Goal: Task Accomplishment & Management: Manage account settings

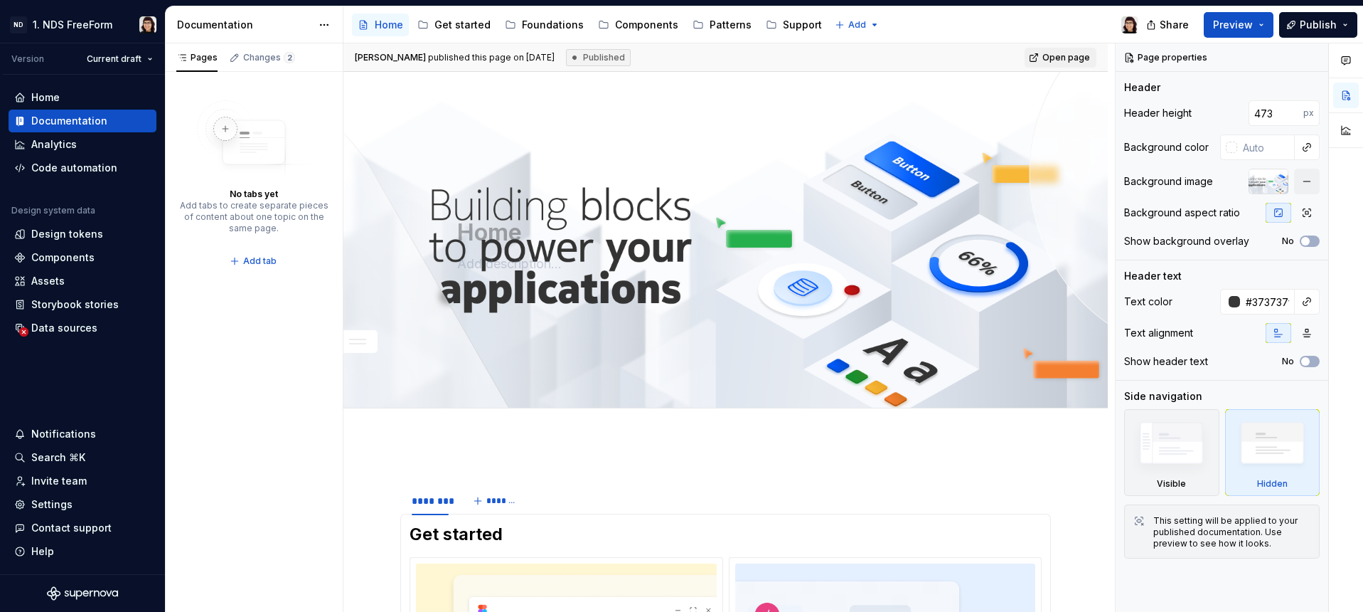
scroll to position [31, 0]
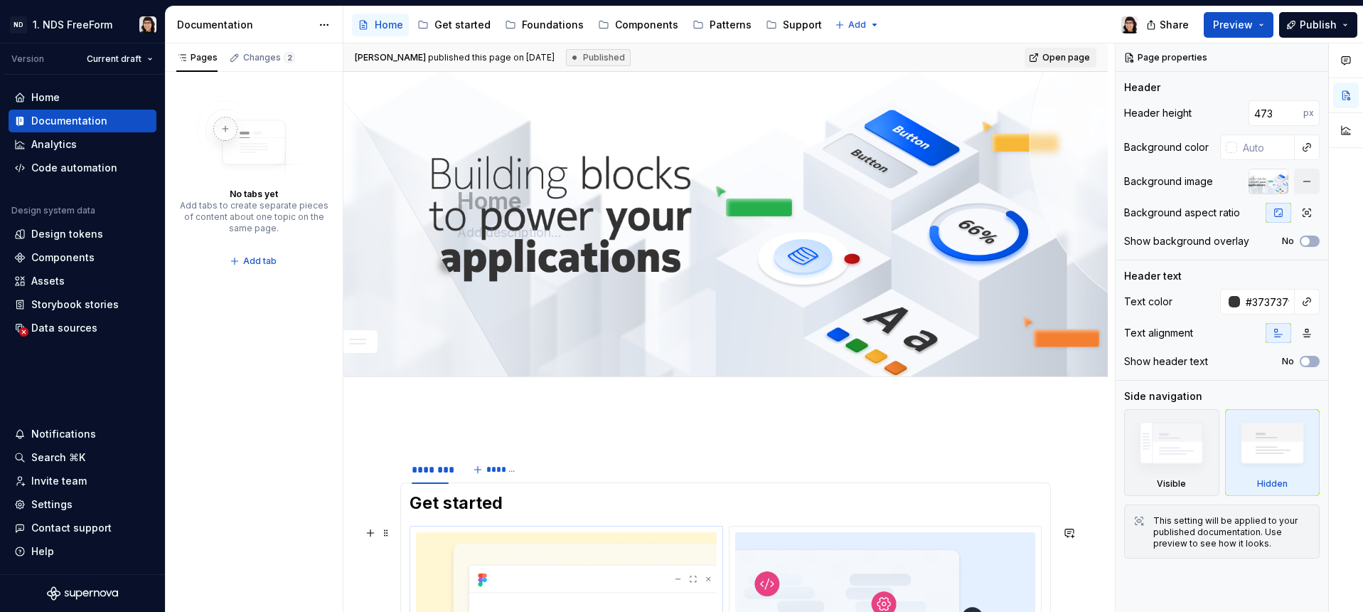
type textarea "*"
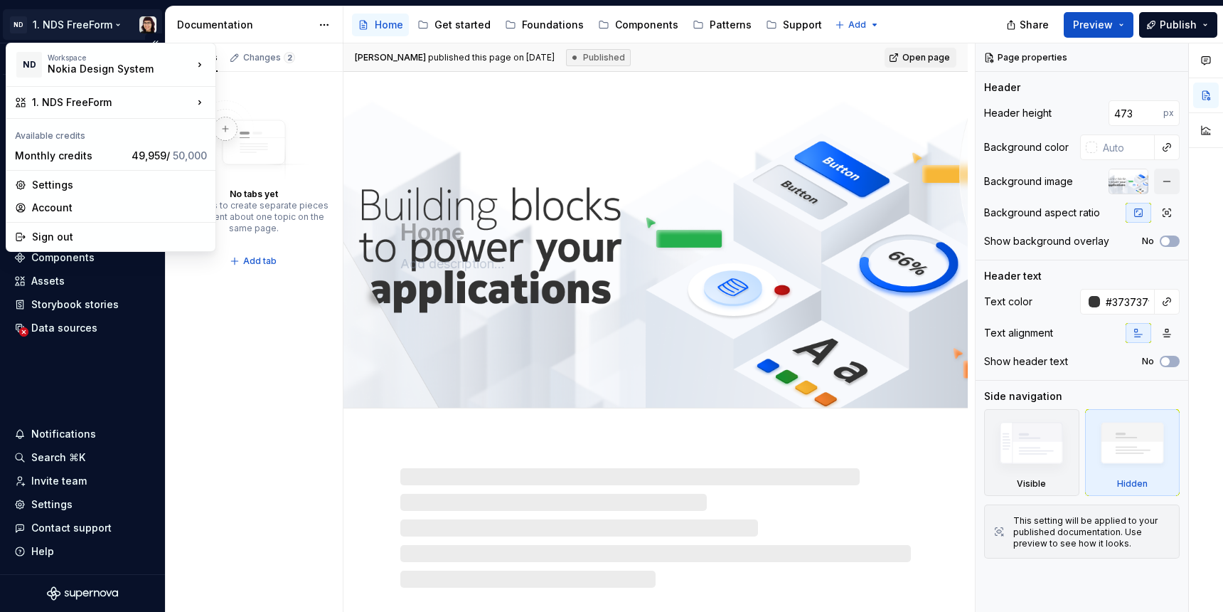
click at [84, 32] on html "ND 1. NDS FreeForm Version Current draft Home Documentation Analytics Code auto…" at bounding box center [611, 306] width 1223 height 612
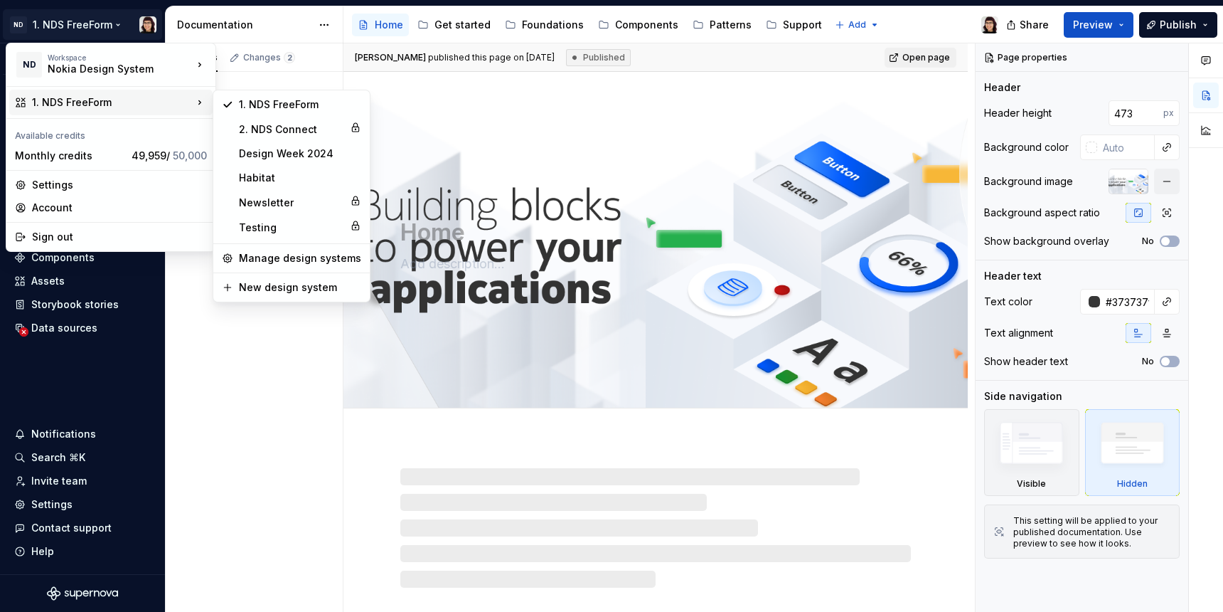
type textarea "*"
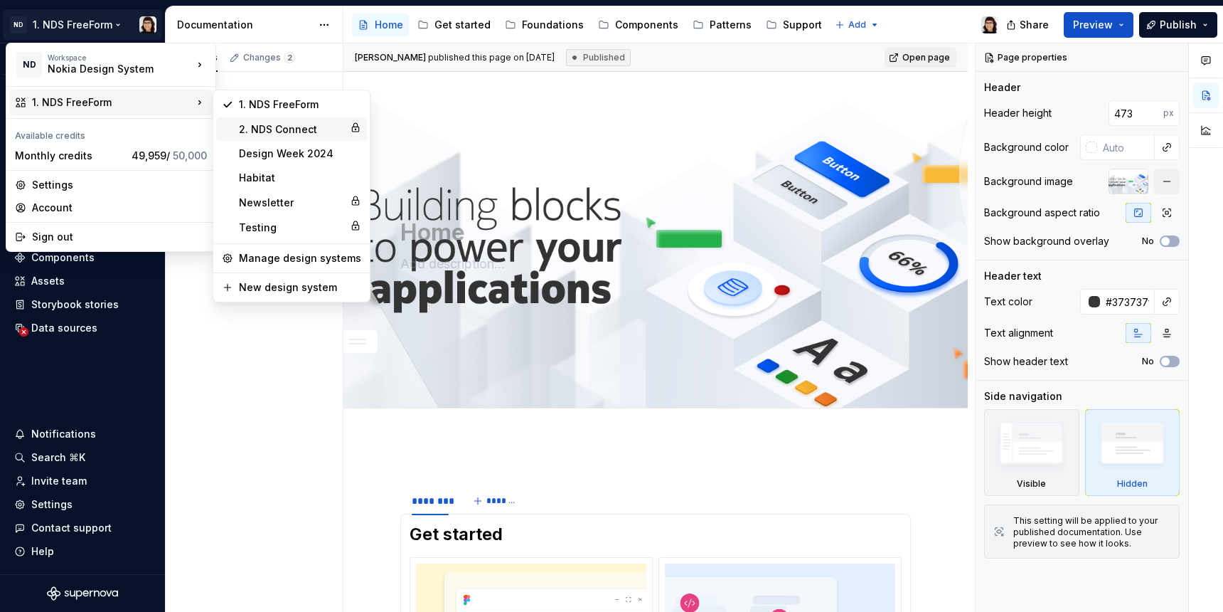
click at [285, 132] on div "2. NDS Connect" at bounding box center [291, 129] width 105 height 14
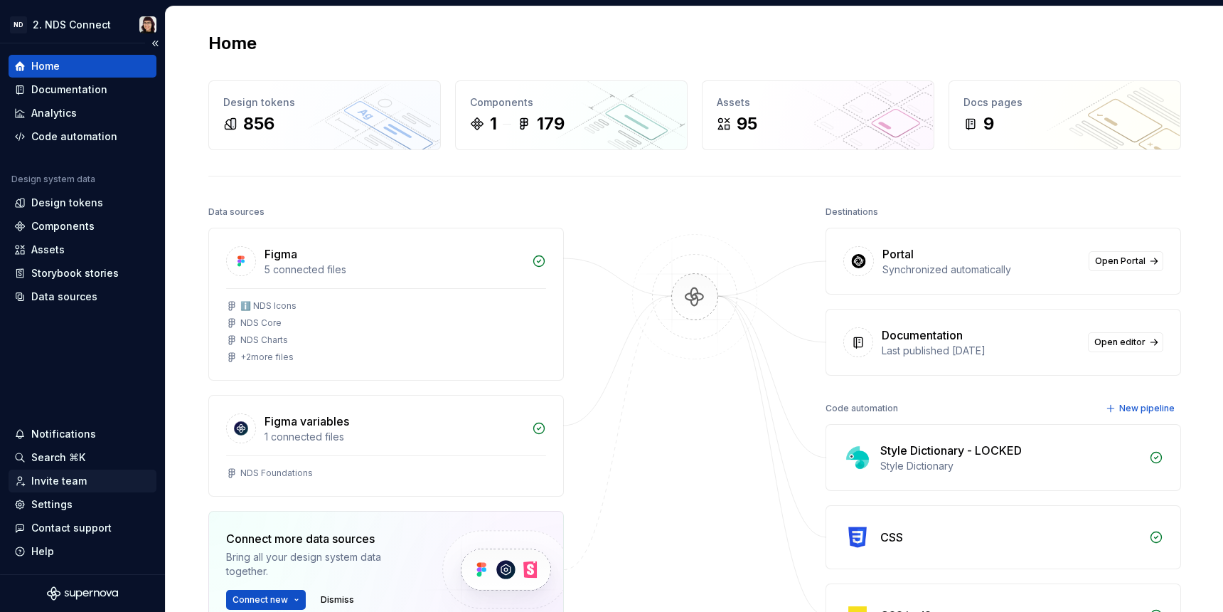
click at [83, 486] on div "Invite team" at bounding box center [82, 481] width 137 height 14
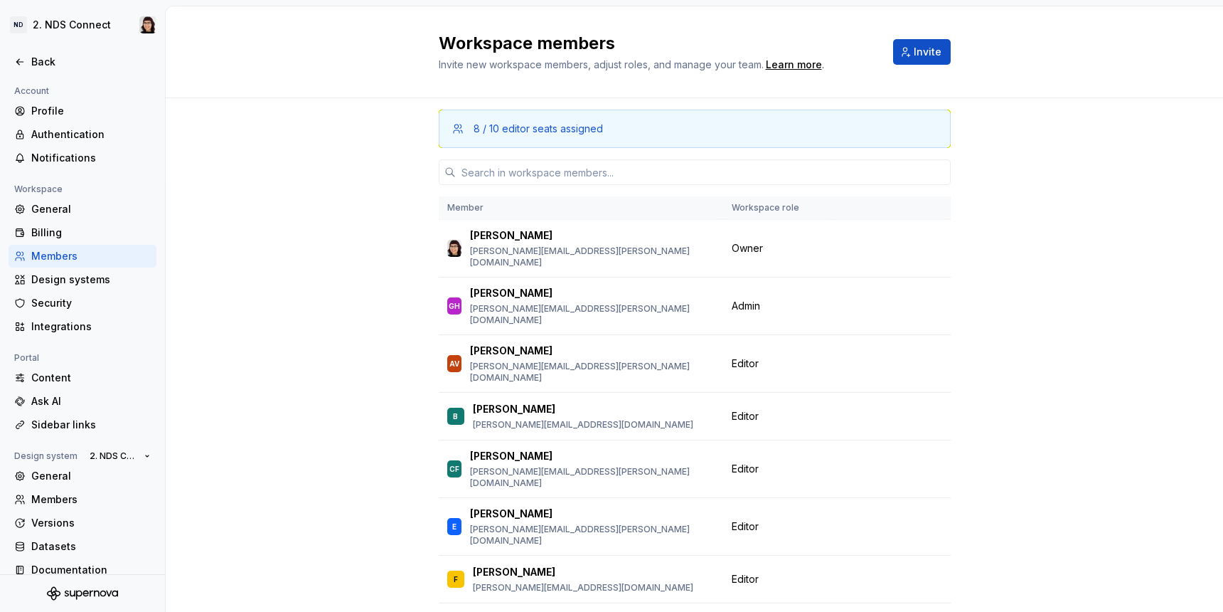
scroll to position [27, 0]
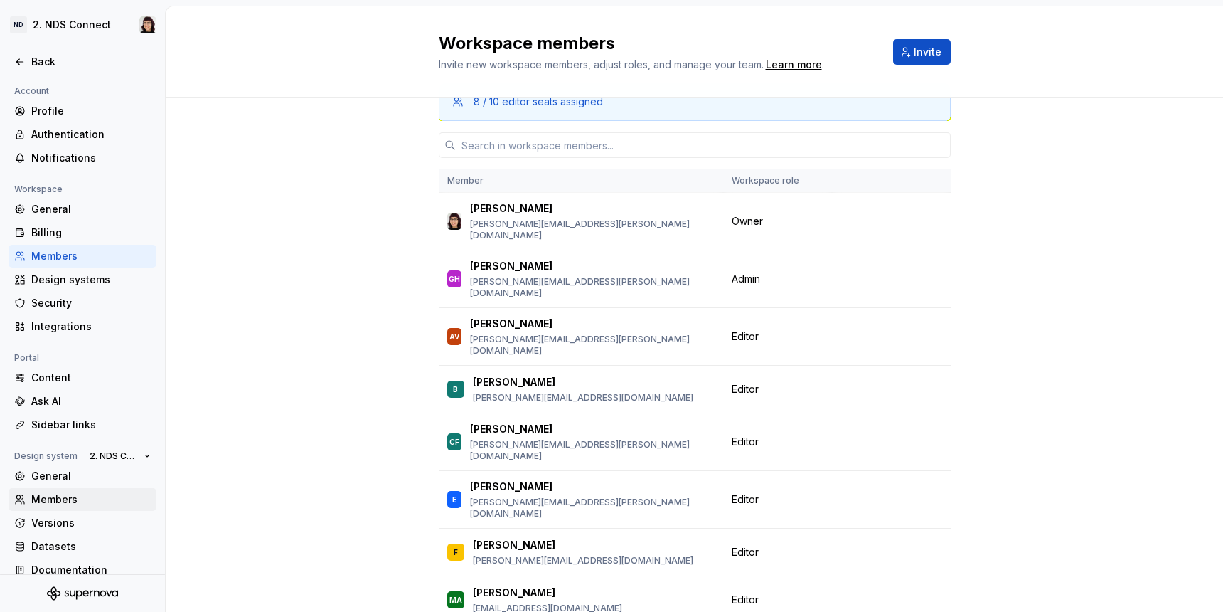
click at [43, 493] on div "Members" at bounding box center [90, 499] width 119 height 14
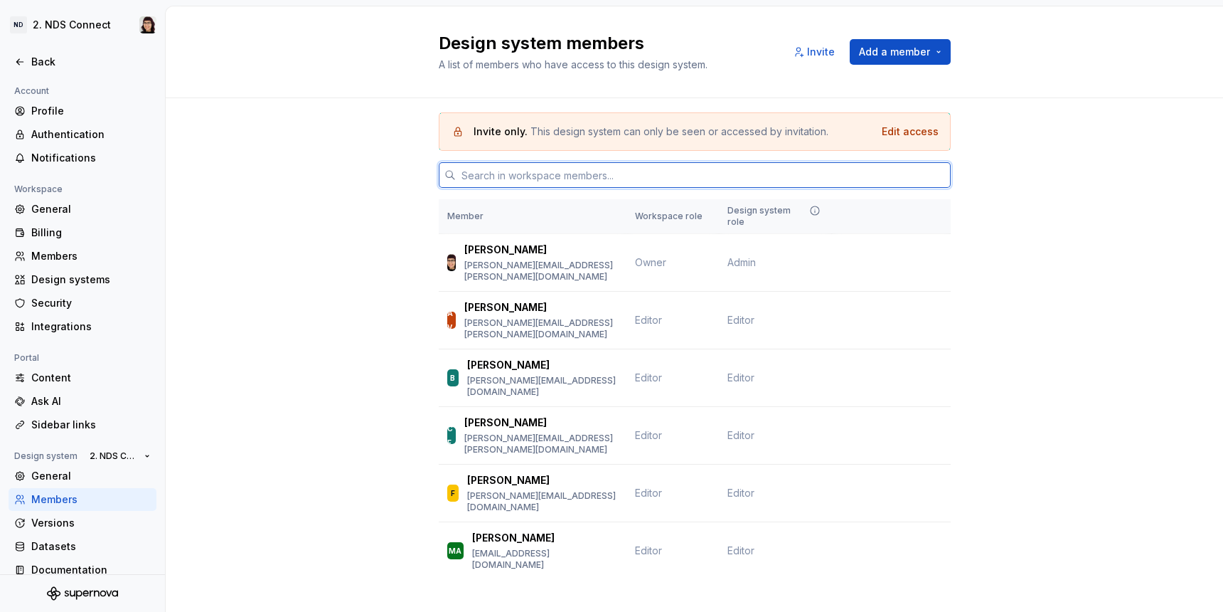
click at [517, 174] on input "text" at bounding box center [703, 175] width 495 height 26
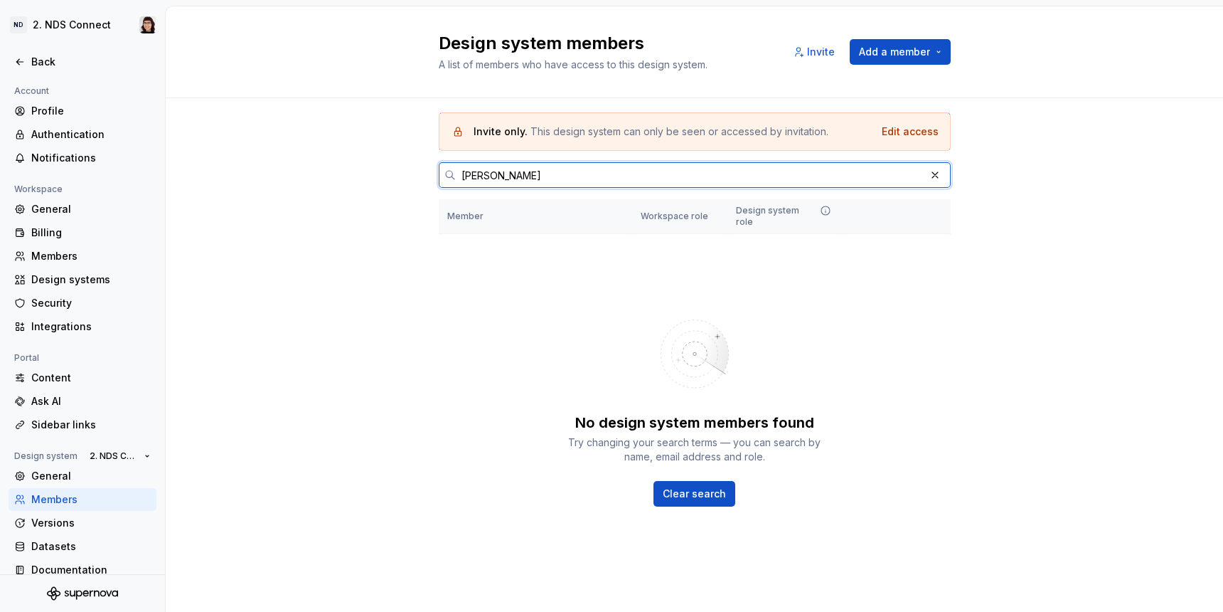
type input "[PERSON_NAME][EMAIL_ADDRESS][PERSON_NAME][DOMAIN_NAME]"
click at [864, 174] on input "[PERSON_NAME][EMAIL_ADDRESS][PERSON_NAME][DOMAIN_NAME]" at bounding box center [690, 175] width 469 height 26
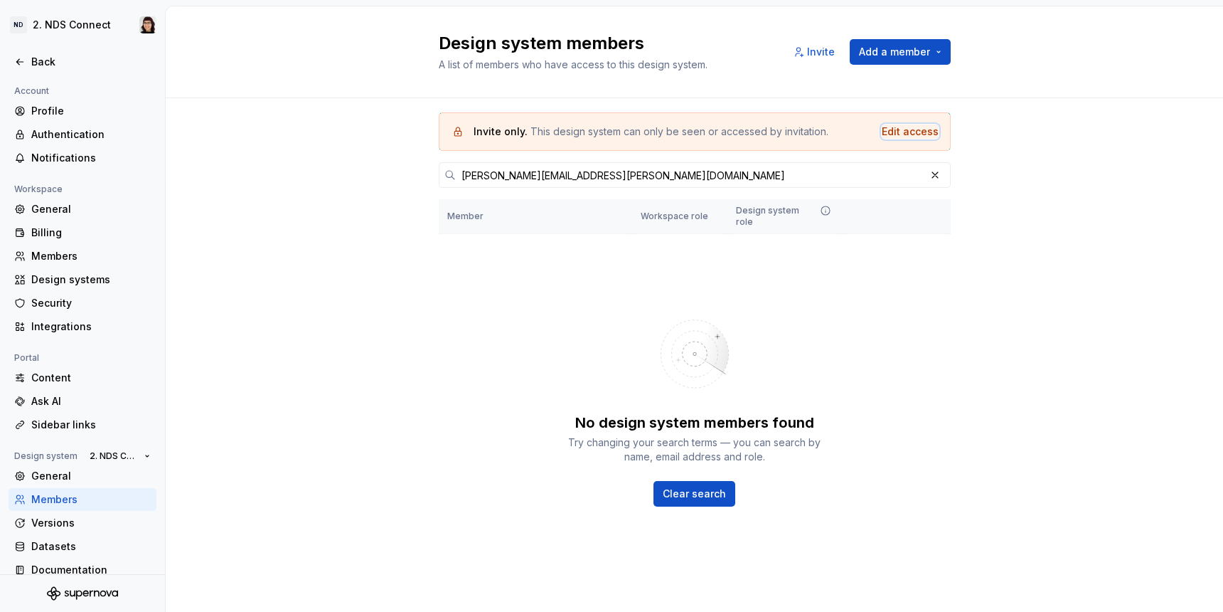
click at [898, 132] on div "Edit access" at bounding box center [910, 131] width 57 height 14
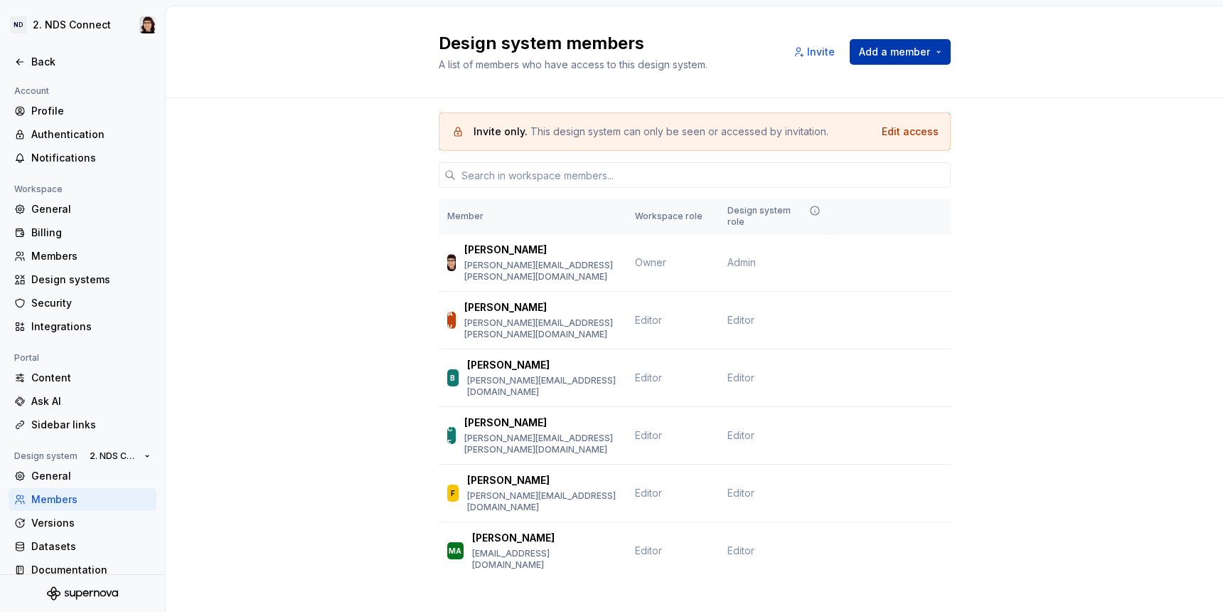
click at [863, 51] on span "Add a member" at bounding box center [894, 52] width 71 height 14
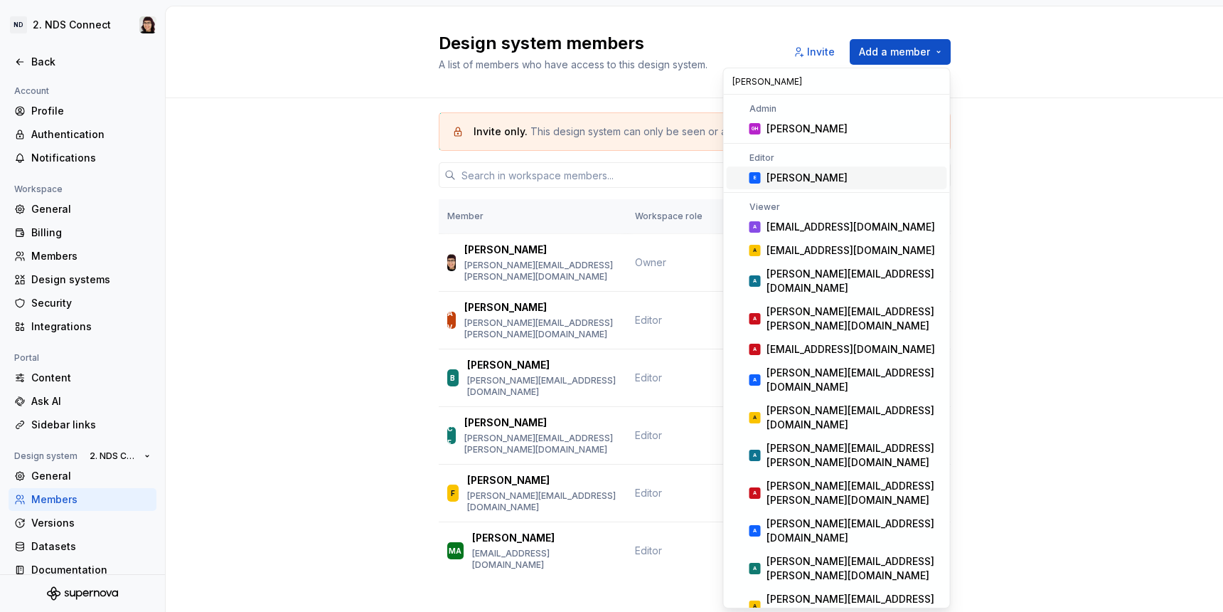
type input "[PERSON_NAME]"
click at [780, 177] on div "[PERSON_NAME]" at bounding box center [807, 178] width 81 height 14
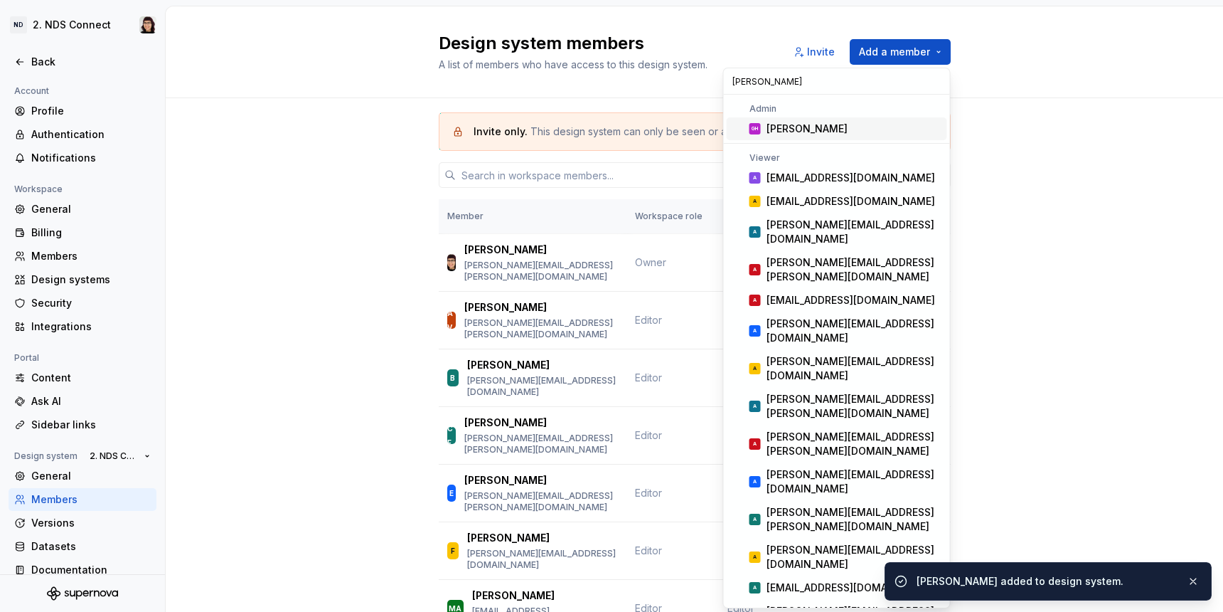
click at [250, 309] on div "Invite only. This design system can only be seen or accessed by invitation. Edi…" at bounding box center [694, 394] width 1057 height 592
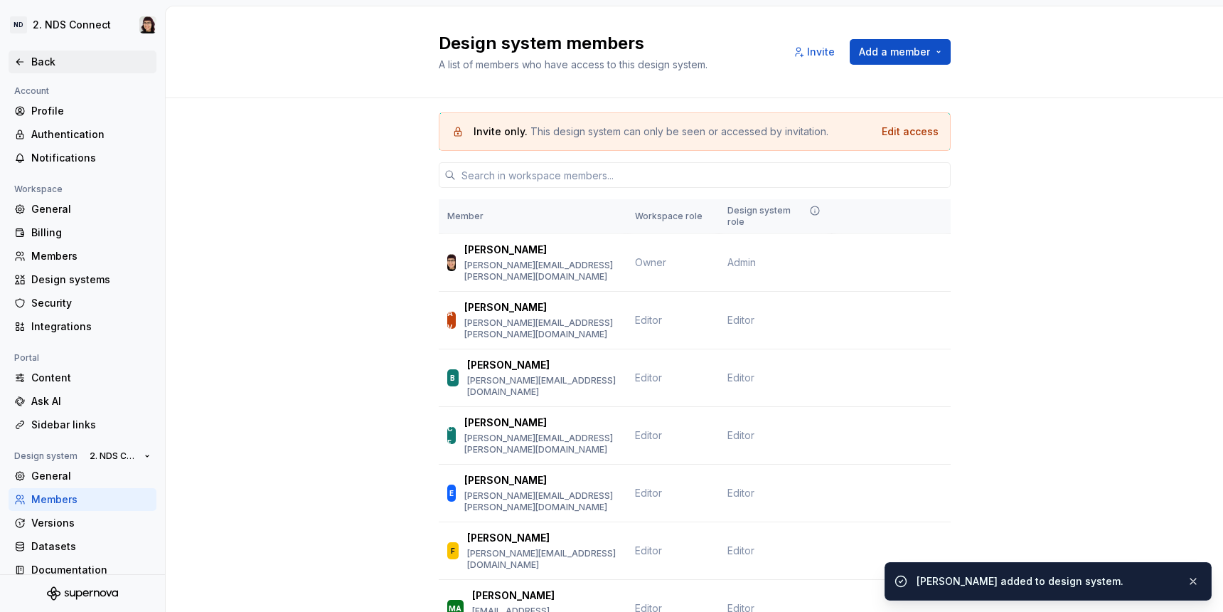
click at [41, 56] on div "Back" at bounding box center [90, 62] width 119 height 14
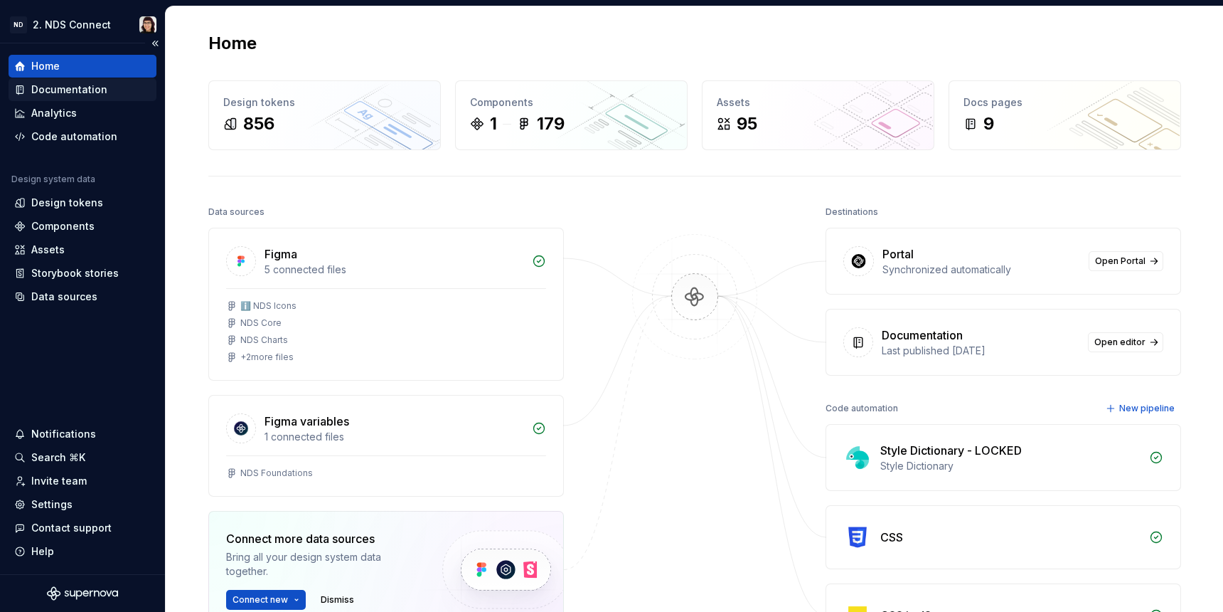
click at [81, 87] on div "Documentation" at bounding box center [69, 89] width 76 height 14
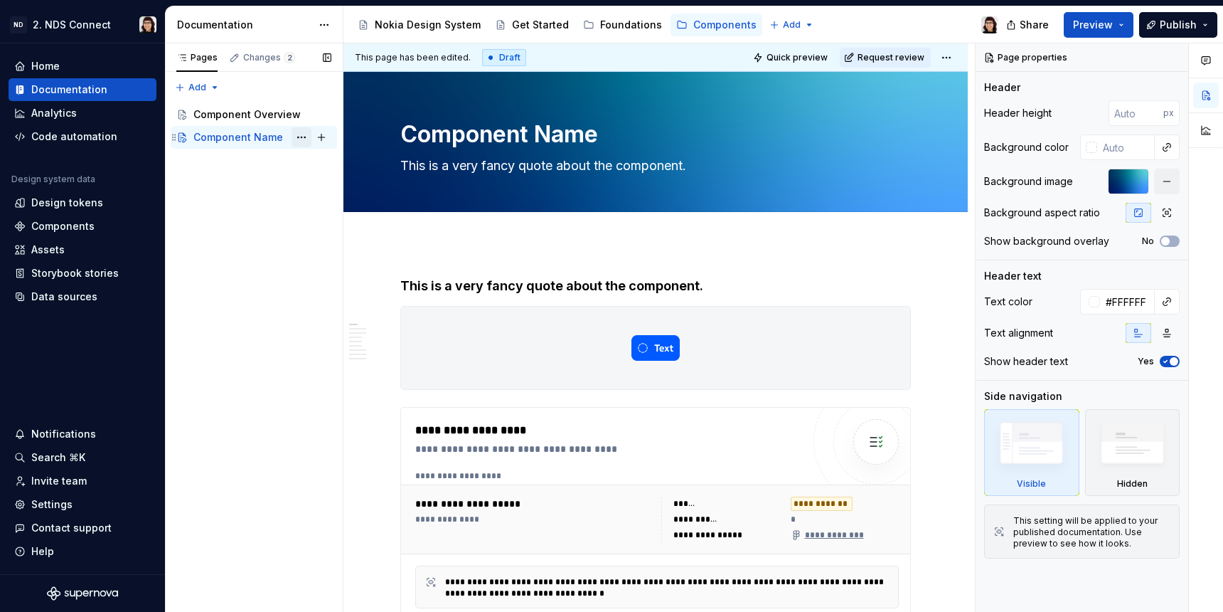
click at [301, 140] on button "Page tree" at bounding box center [302, 137] width 20 height 20
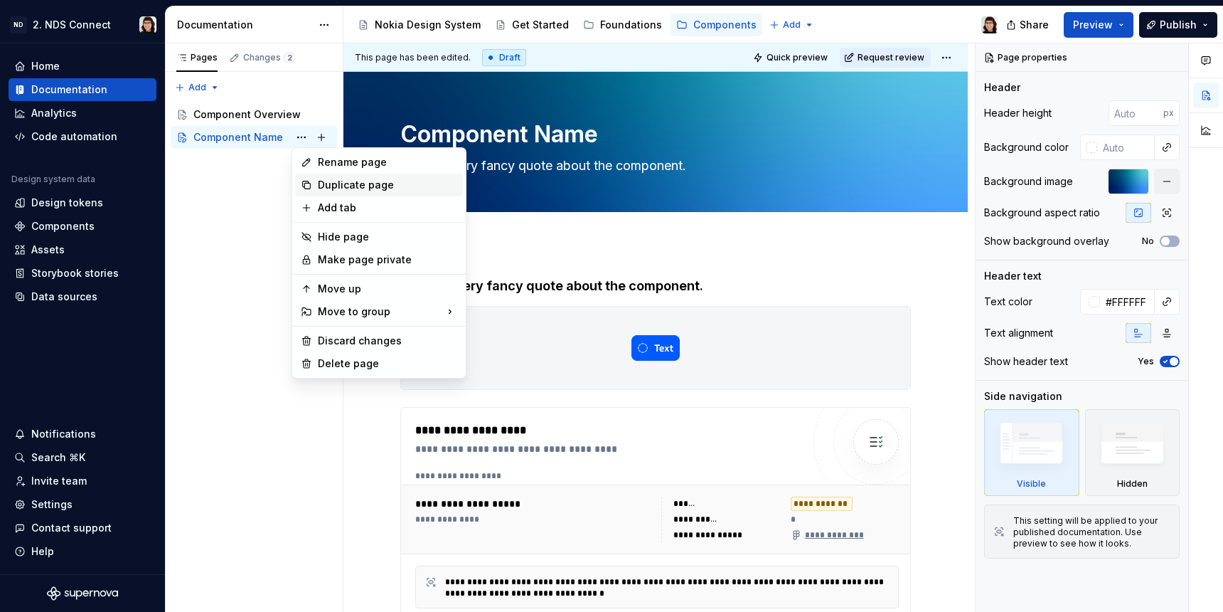
click at [312, 183] on div "Duplicate page" at bounding box center [379, 185] width 168 height 23
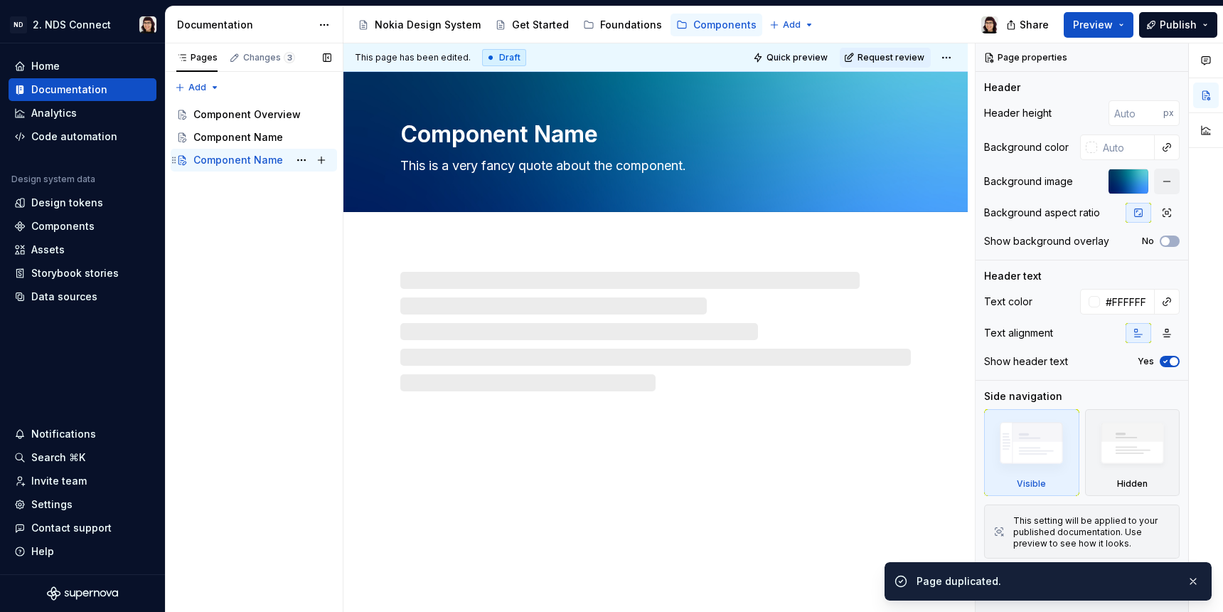
click at [260, 159] on div "Component Name" at bounding box center [238, 160] width 90 height 14
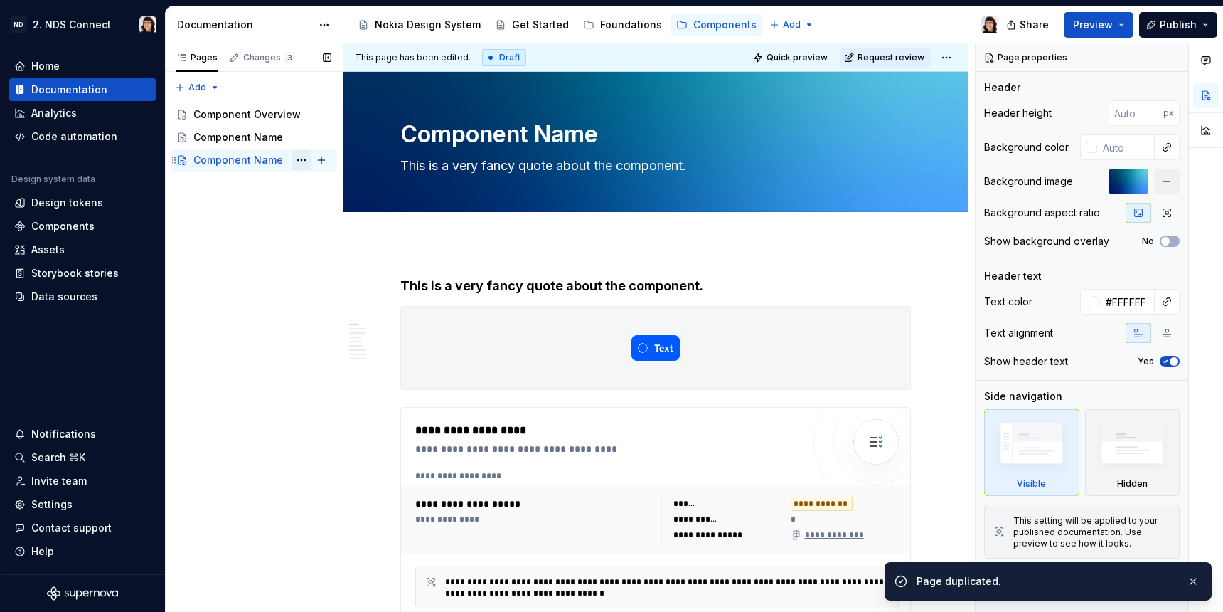
click at [301, 161] on button "Page tree" at bounding box center [302, 160] width 20 height 20
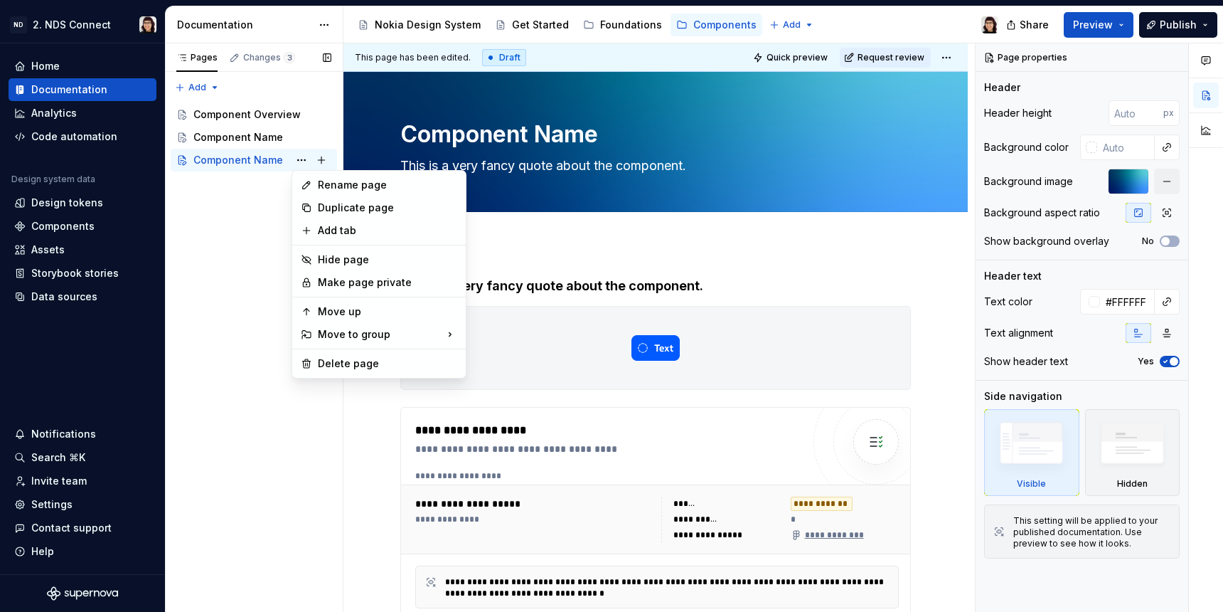
click at [267, 139] on div "Pages Changes 3 Add Accessibility guide for tree Page tree. Navigate the tree w…" at bounding box center [254, 327] width 178 height 569
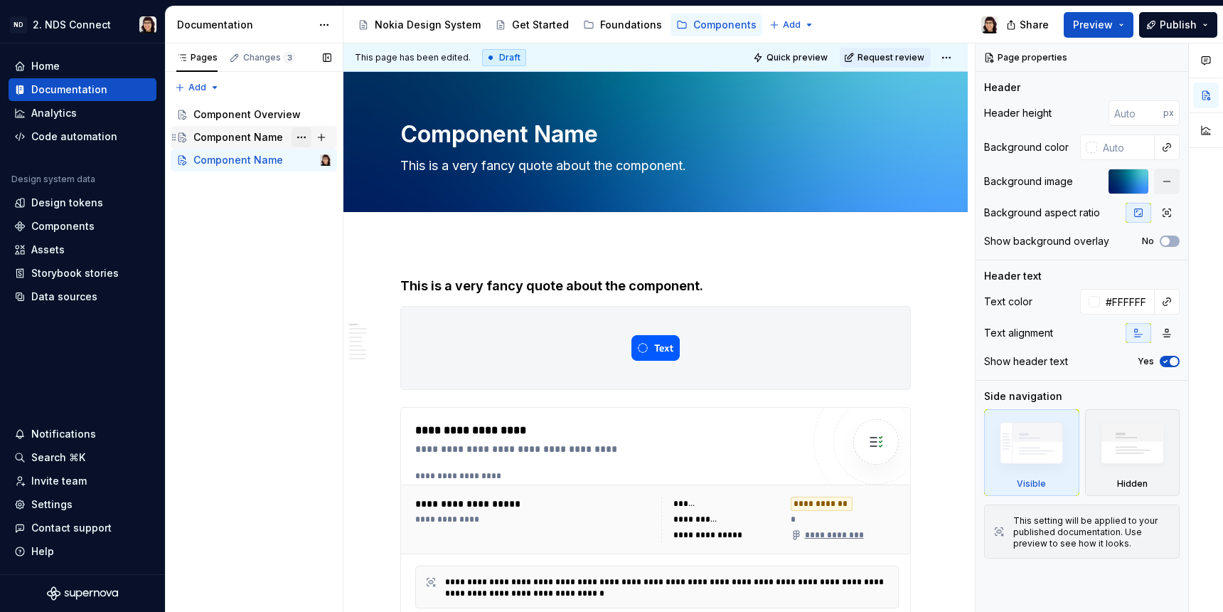
click at [304, 137] on button "Page tree" at bounding box center [302, 137] width 20 height 20
type textarea "*"
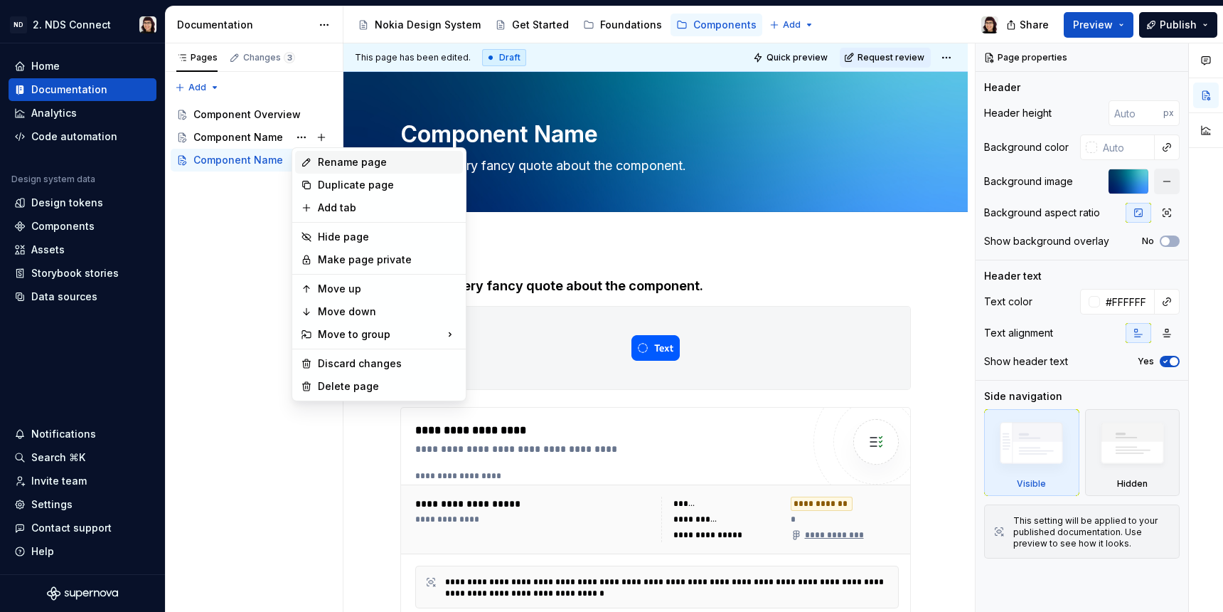
click at [313, 164] on div "Rename page" at bounding box center [379, 162] width 168 height 23
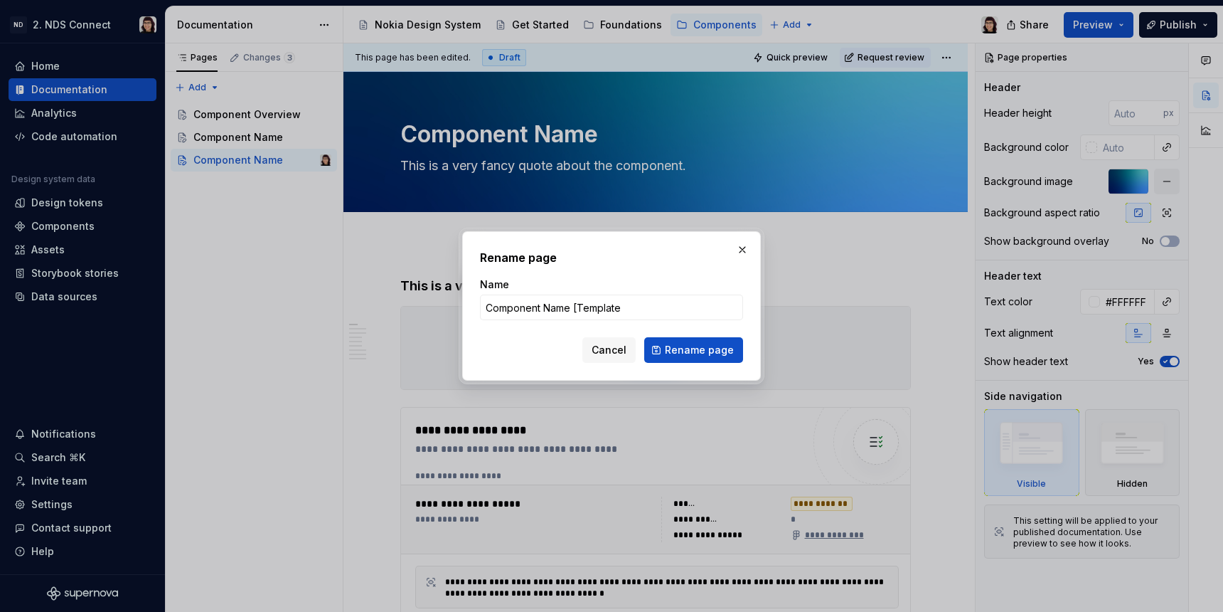
type input "Component Name [Template]"
click button "Rename page" at bounding box center [693, 350] width 99 height 26
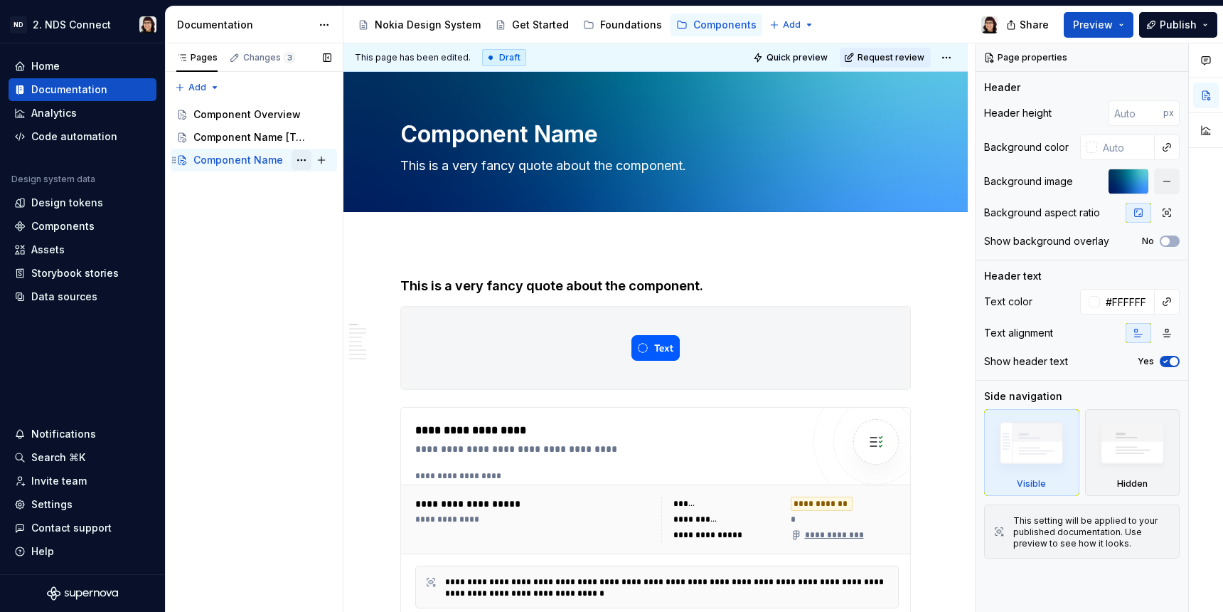
click at [294, 155] on button "Page tree" at bounding box center [302, 160] width 20 height 20
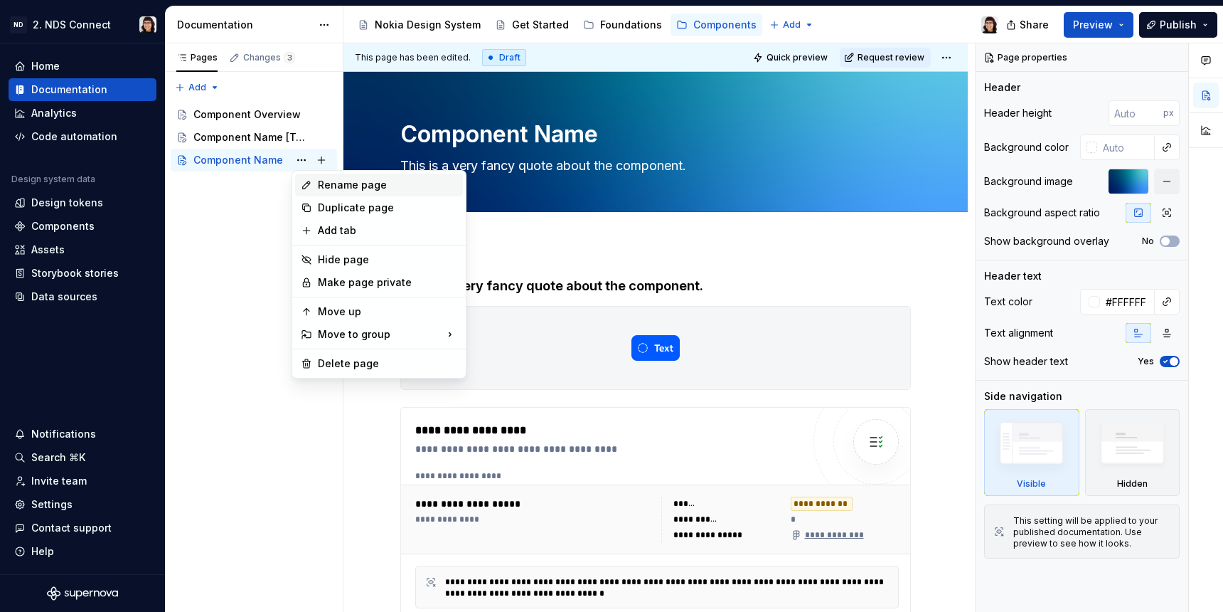
type textarea "*"
click at [319, 192] on div "Rename page" at bounding box center [379, 185] width 168 height 23
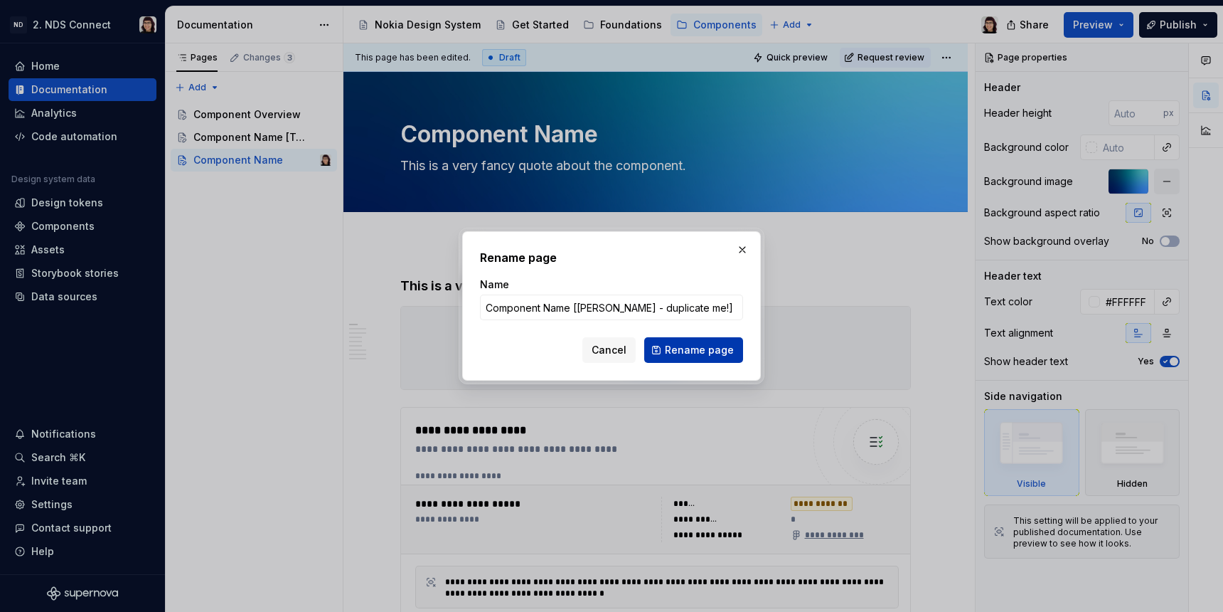
type input "Component Name [[PERSON_NAME] - duplicate me!]"
click at [720, 352] on span "Rename page" at bounding box center [699, 350] width 69 height 14
type textarea "*"
type textarea "Component Name [[PERSON_NAME] - duplicate me!]"
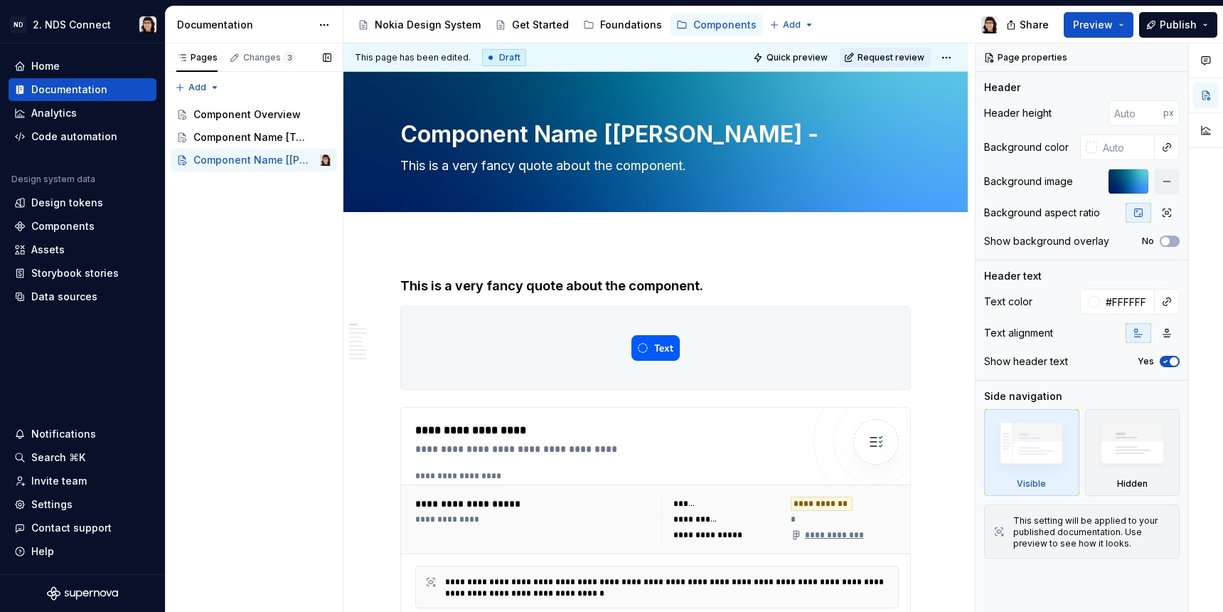
type textarea "*"
